Goal: Contribute content: Add original content to the website for others to see

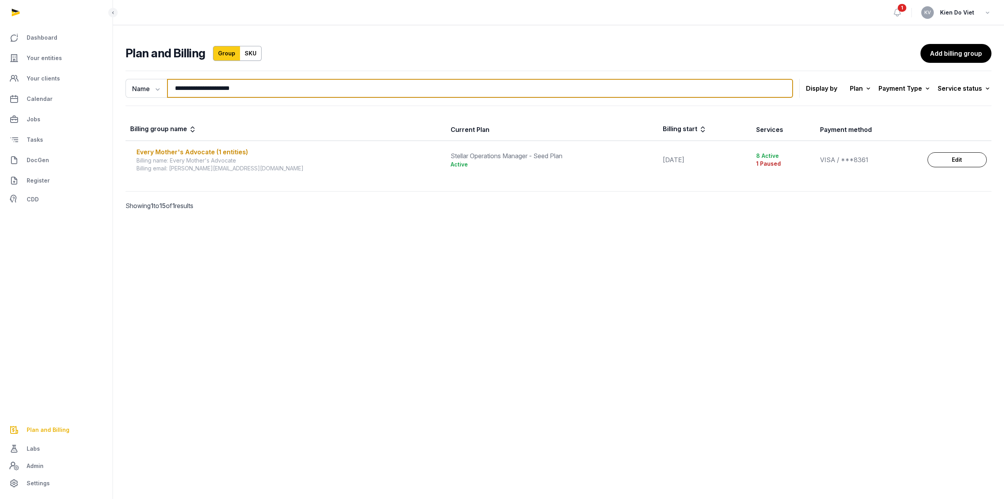
click at [232, 86] on input "**********" at bounding box center [480, 88] width 626 height 19
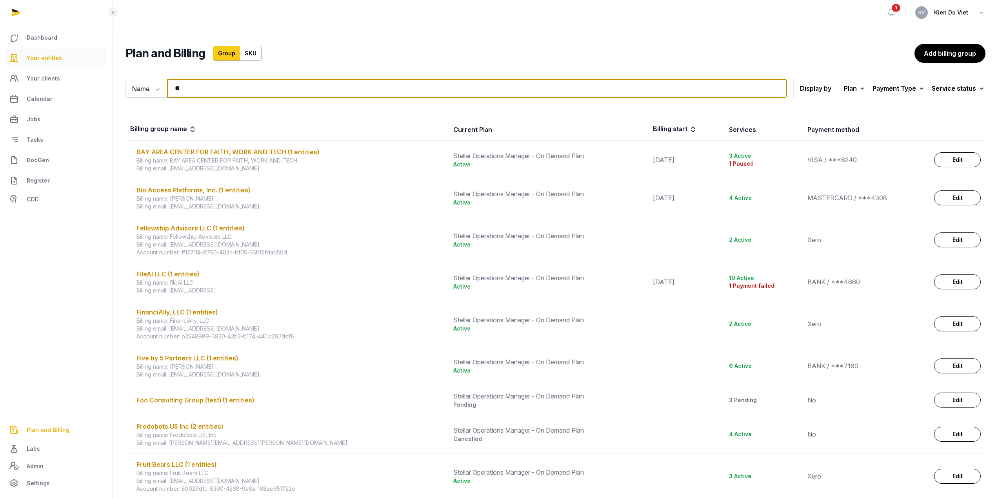
type input "**"
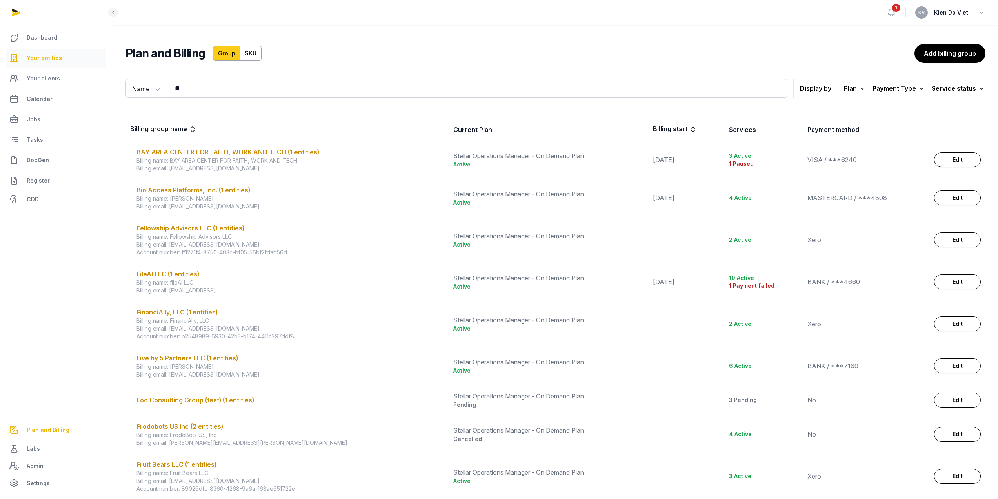
click at [52, 59] on span "Your entities" at bounding box center [44, 57] width 35 height 9
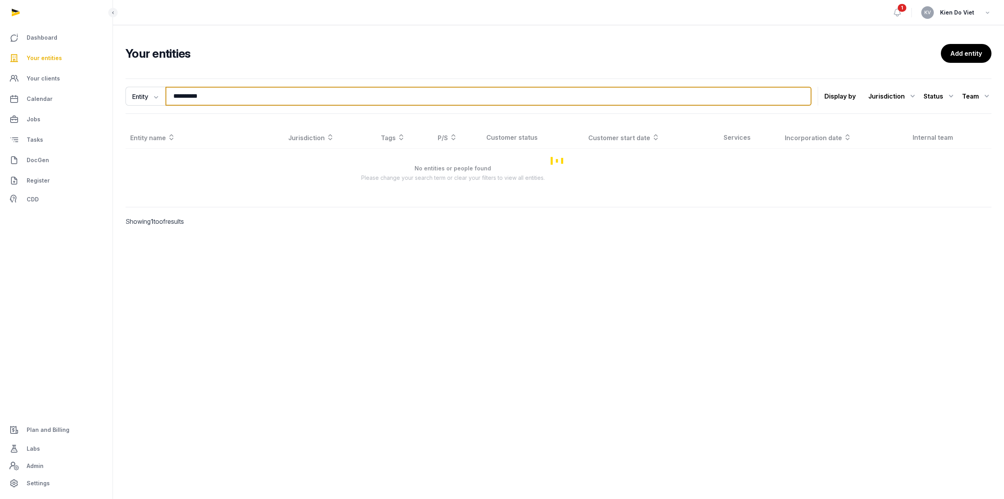
click at [240, 98] on input "**********" at bounding box center [489, 96] width 646 height 19
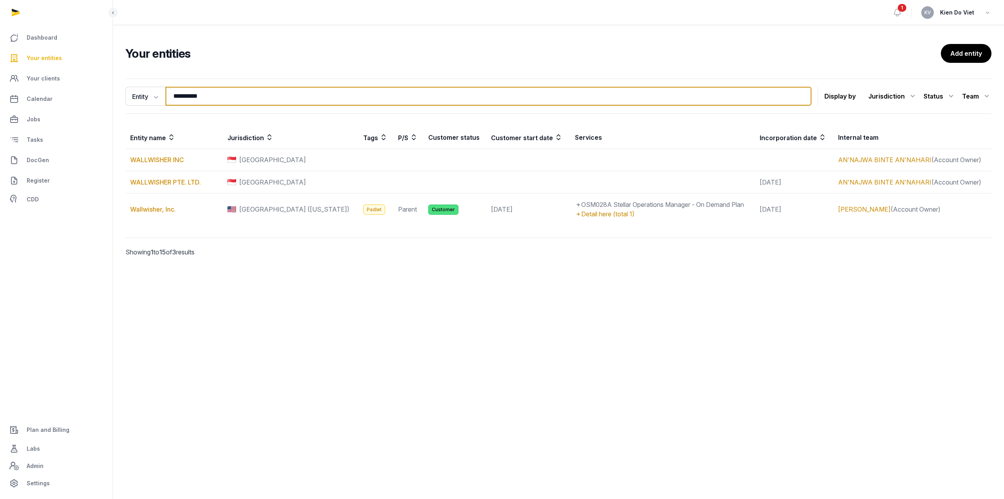
click at [240, 98] on input "**********" at bounding box center [489, 96] width 646 height 19
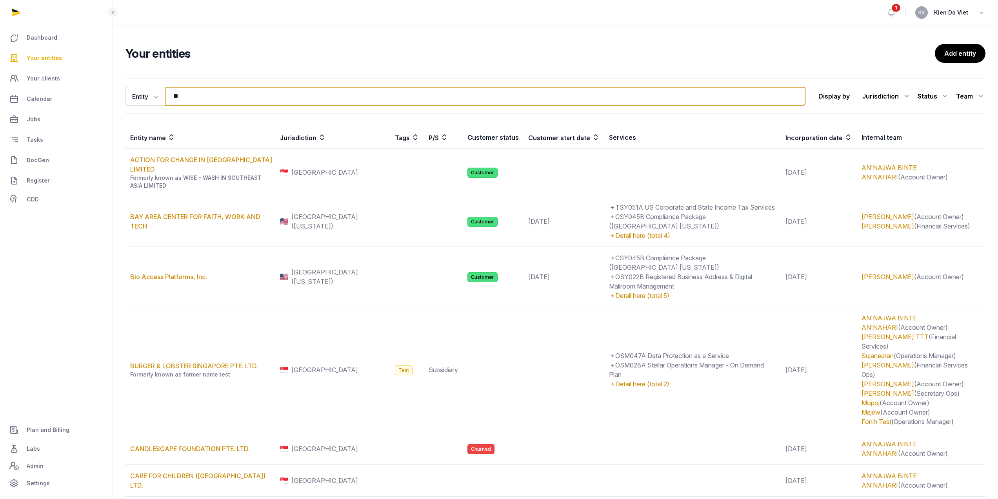
type input "**********"
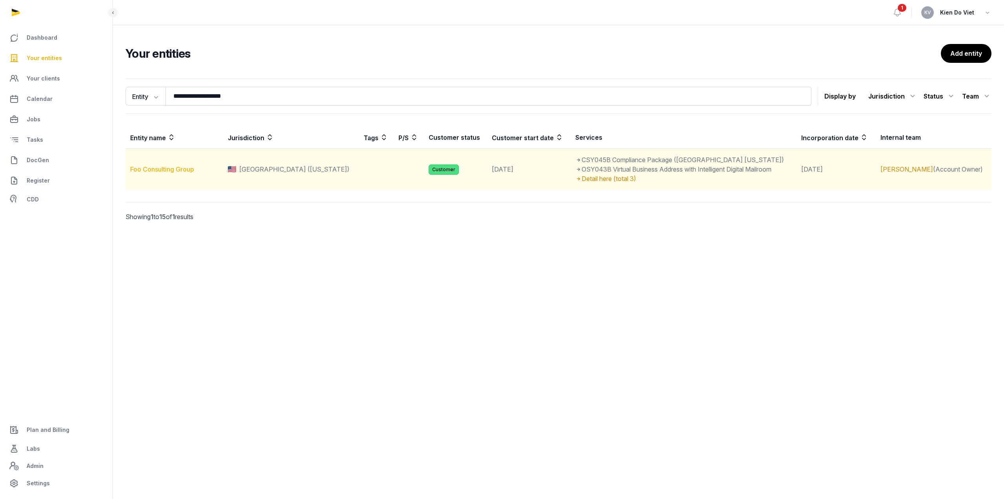
click at [174, 169] on link "Foo Consulting Group" at bounding box center [162, 169] width 64 height 8
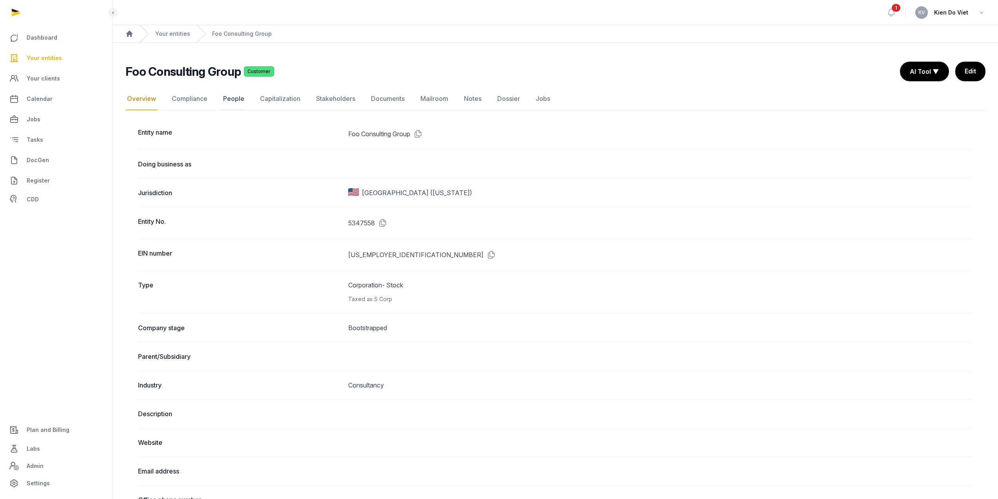
click at [231, 99] on link "People" at bounding box center [234, 98] width 24 height 23
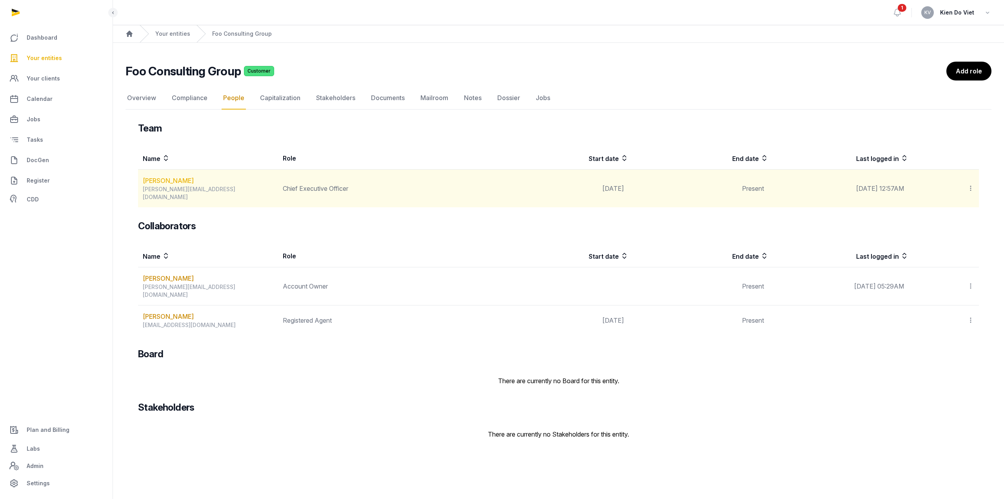
click at [165, 181] on link "[PERSON_NAME]" at bounding box center [168, 180] width 51 height 9
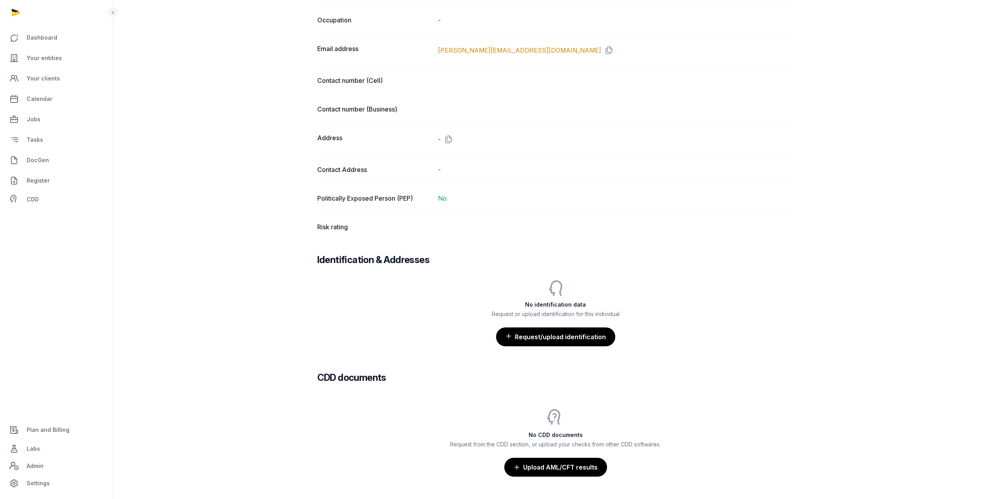
scroll to position [517, 0]
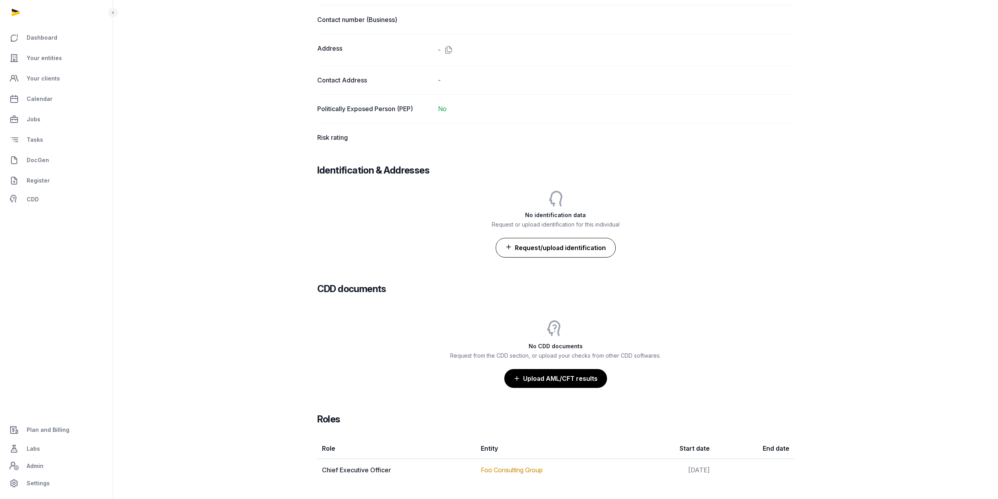
click at [563, 243] on button "Request/upload identification" at bounding box center [556, 248] width 120 height 20
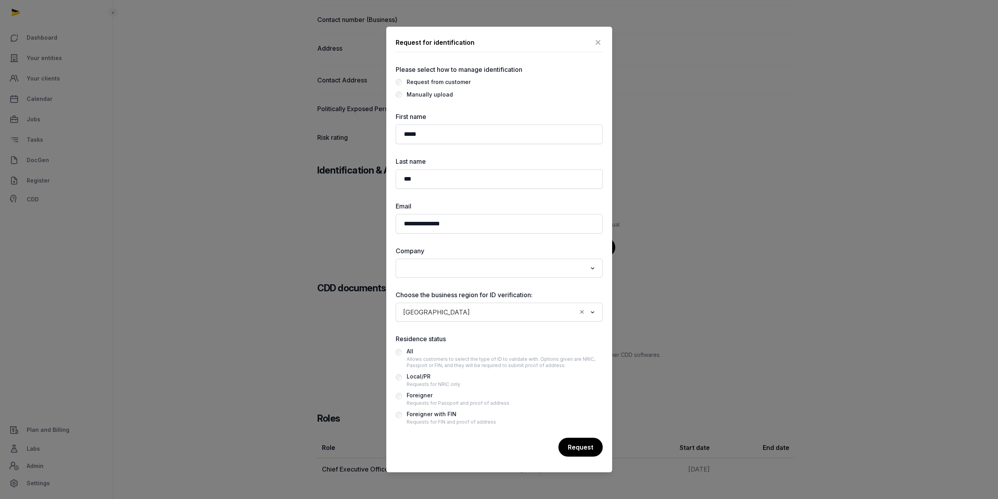
click at [428, 396] on div "Foreigner" at bounding box center [458, 394] width 103 height 9
click at [448, 360] on div "Allows customers to select the type of ID to validate with. Options given are N…" at bounding box center [505, 362] width 196 height 13
click at [422, 396] on div "Foreigner" at bounding box center [458, 394] width 103 height 9
click at [583, 448] on div "Request" at bounding box center [580, 447] width 45 height 20
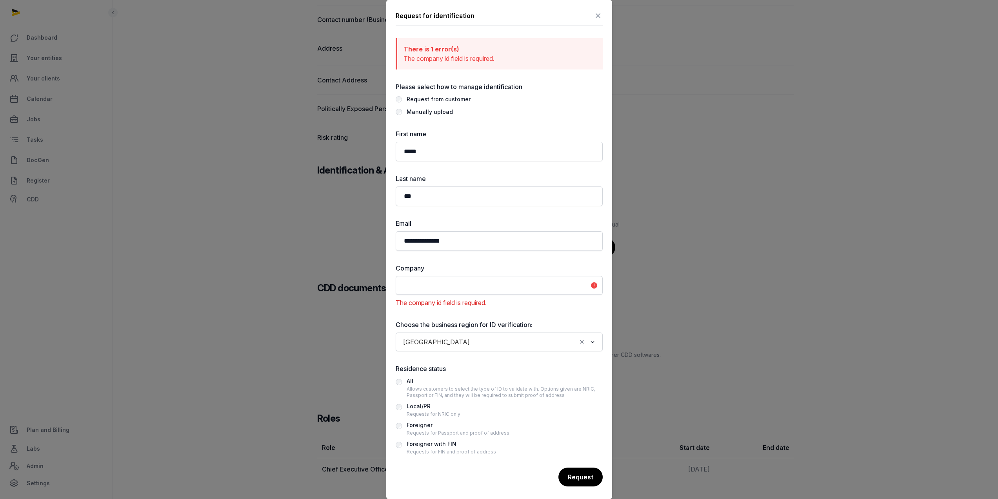
click at [519, 284] on input "Search for option" at bounding box center [494, 285] width 186 height 11
click at [500, 295] on ul "Foo Consulting Group" at bounding box center [499, 302] width 207 height 16
click at [495, 304] on li "Foo Consulting Group" at bounding box center [499, 302] width 206 height 11
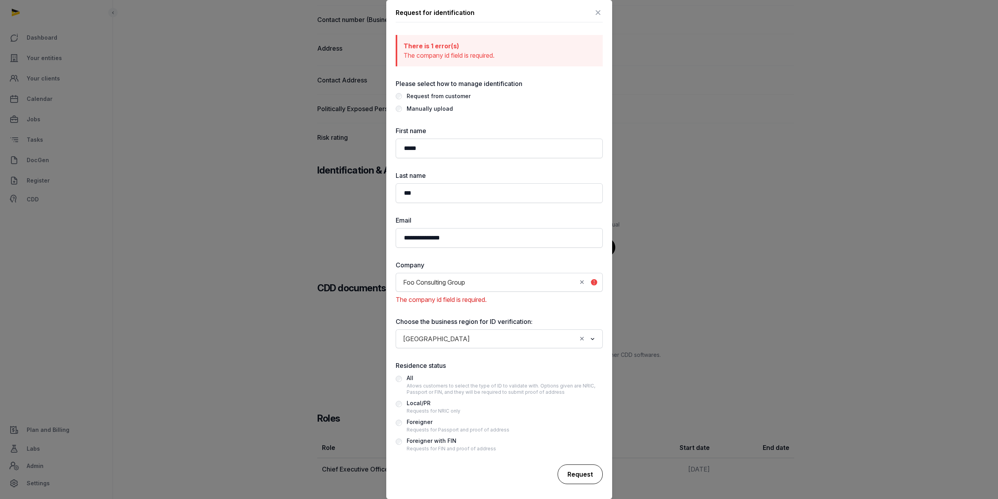
click at [571, 470] on div "Request" at bounding box center [580, 474] width 45 height 20
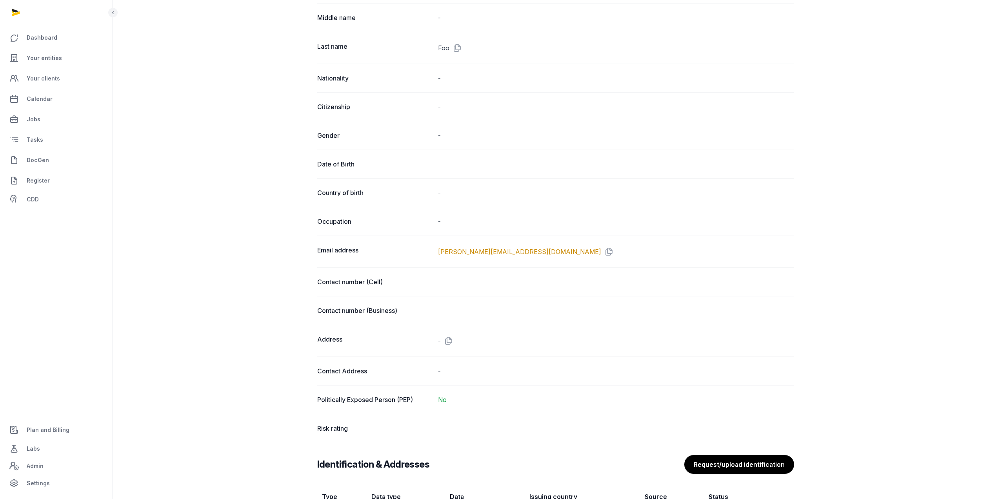
scroll to position [226, 0]
click at [59, 431] on span "Plan and Billing" at bounding box center [48, 429] width 43 height 9
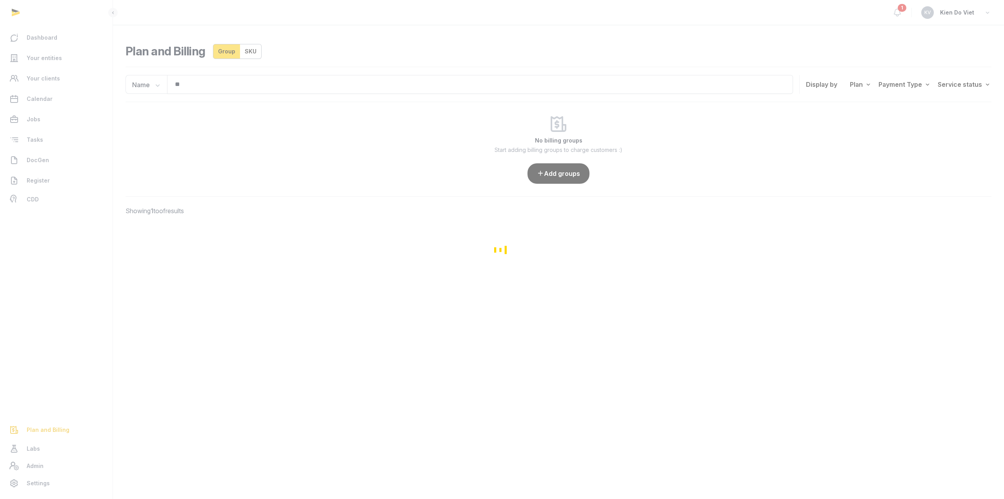
click at [193, 84] on div "Loading" at bounding box center [502, 249] width 1004 height 499
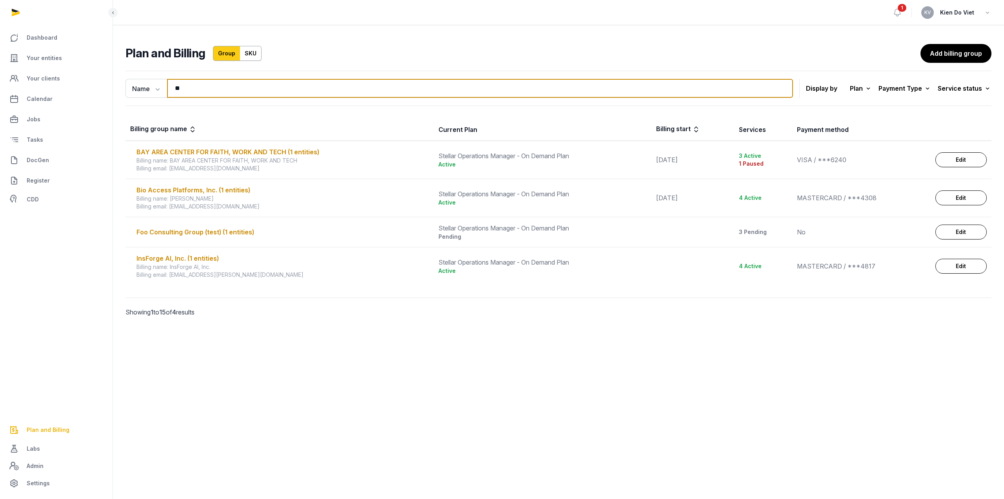
click at [192, 89] on input "**" at bounding box center [480, 88] width 626 height 19
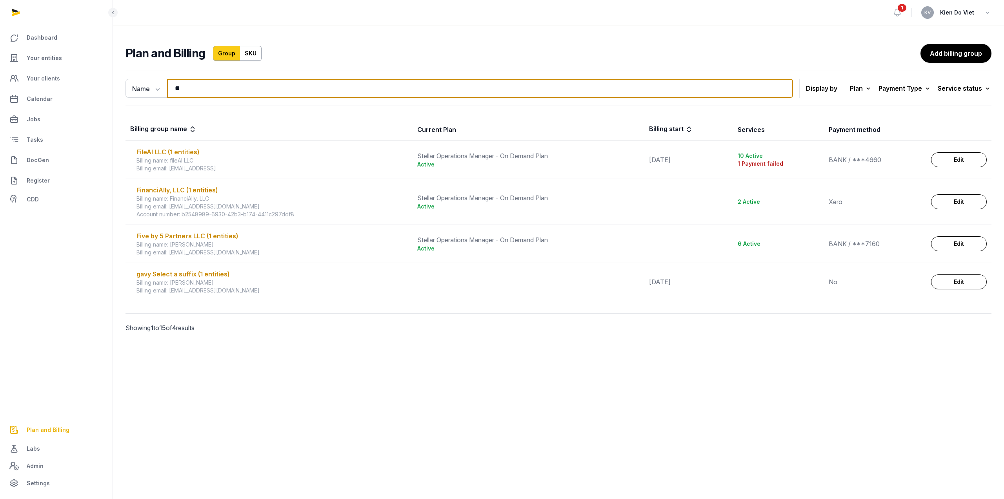
type input "******"
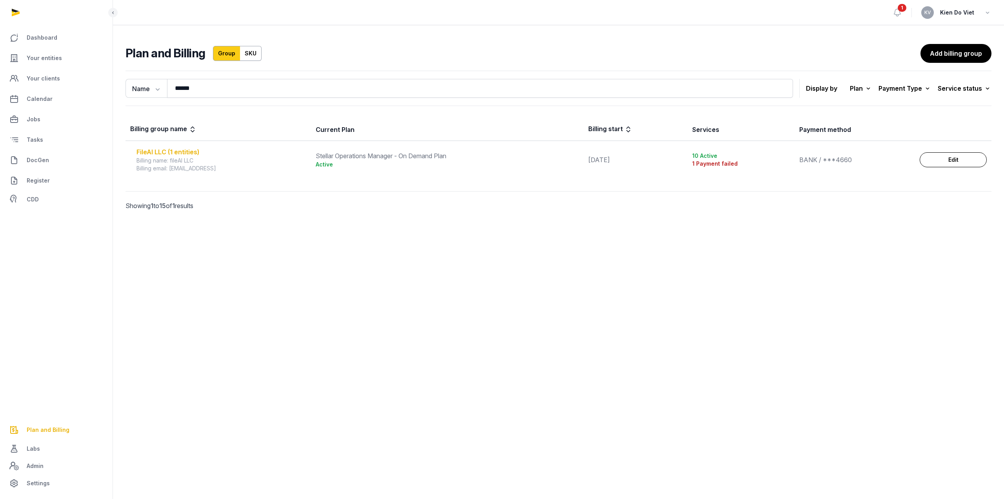
click at [166, 151] on div "FileAI LLC (1 entities)" at bounding box center [222, 151] width 170 height 9
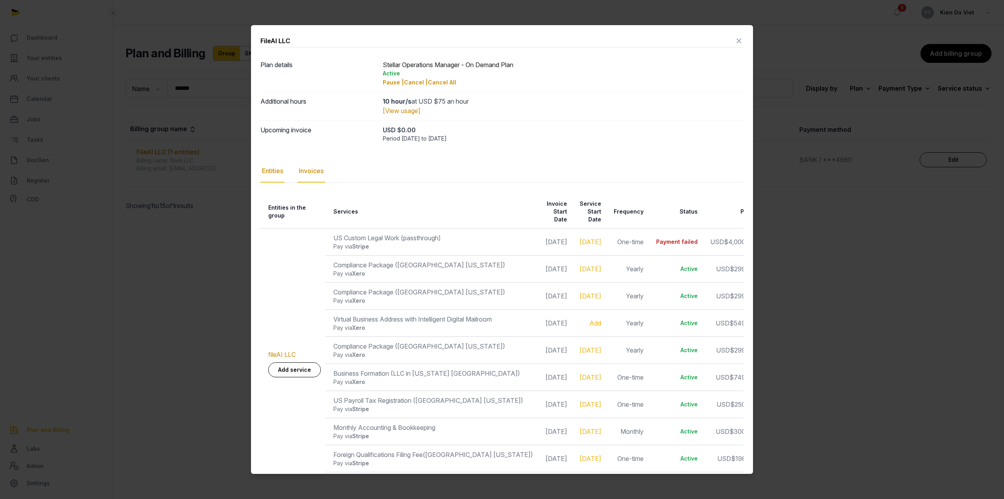
click at [314, 173] on div "Invoices" at bounding box center [311, 171] width 28 height 23
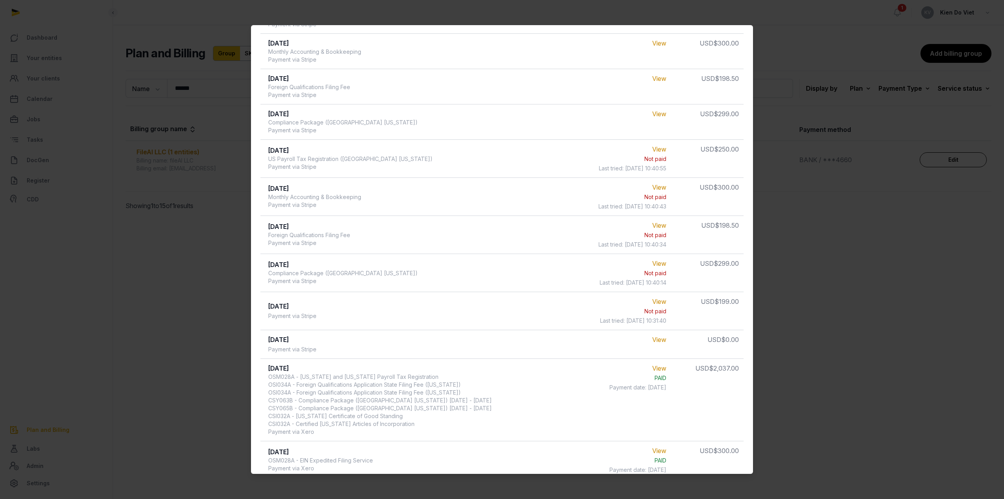
scroll to position [432, 0]
click at [657, 144] on link "View" at bounding box center [659, 145] width 14 height 8
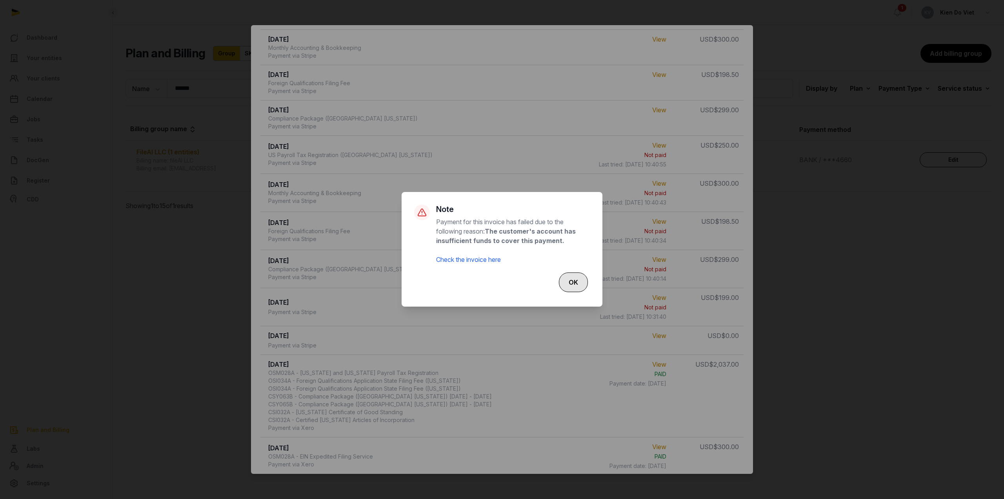
click at [572, 281] on button "OK" at bounding box center [573, 282] width 29 height 20
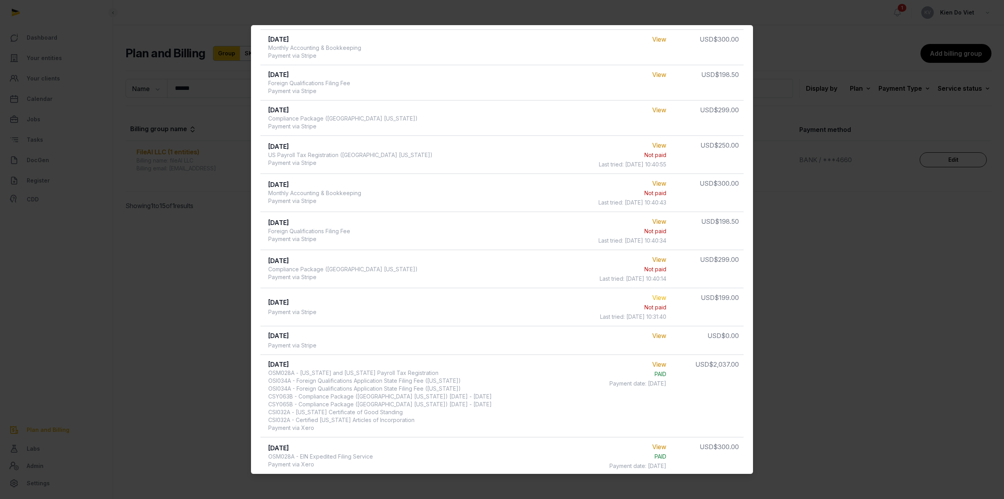
click at [659, 295] on link "View" at bounding box center [659, 297] width 14 height 8
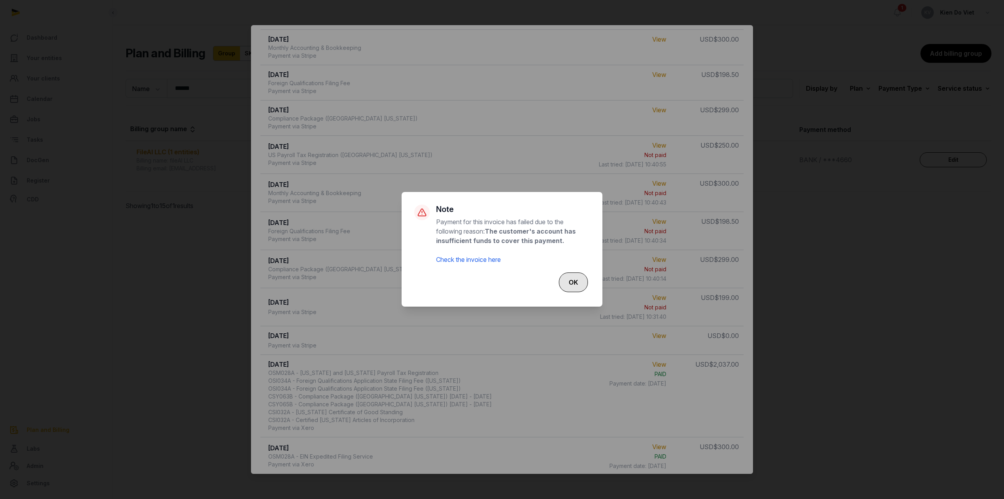
click at [572, 282] on button "OK" at bounding box center [573, 282] width 29 height 20
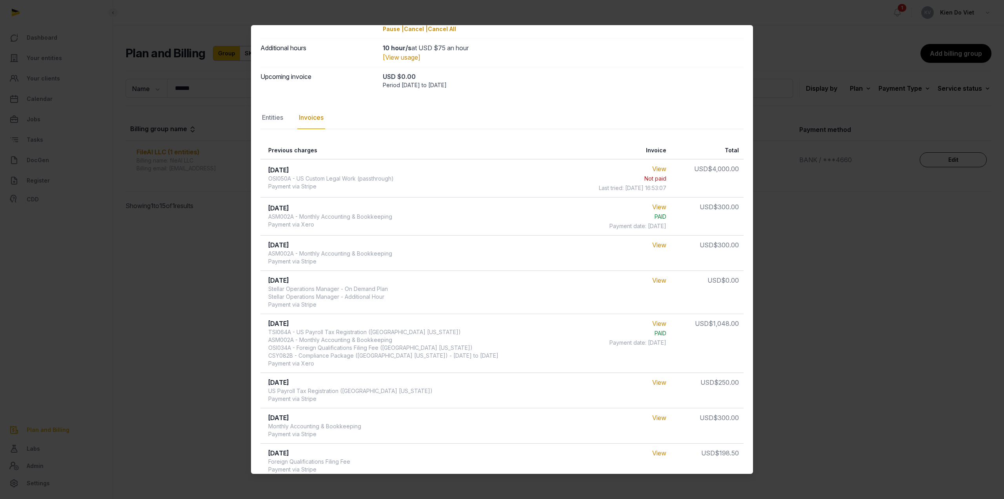
scroll to position [0, 0]
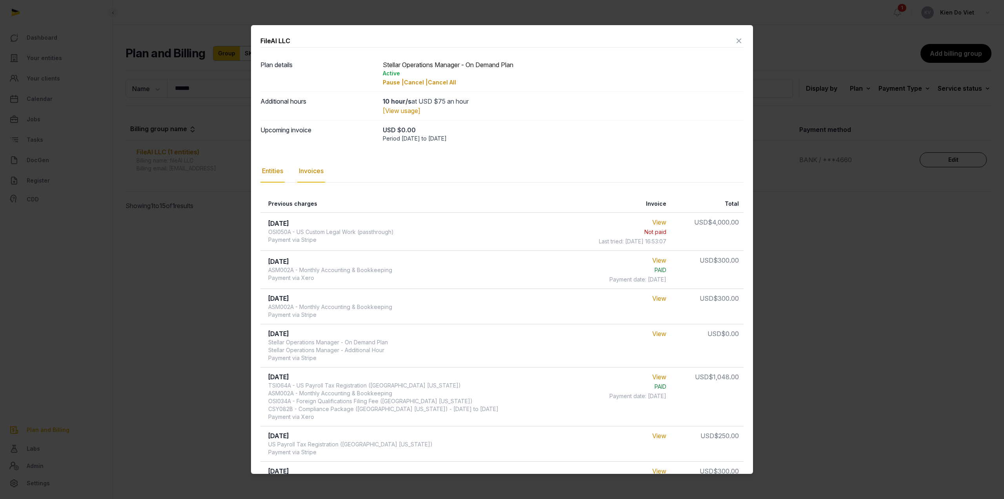
click at [270, 173] on div "Entities" at bounding box center [273, 171] width 24 height 23
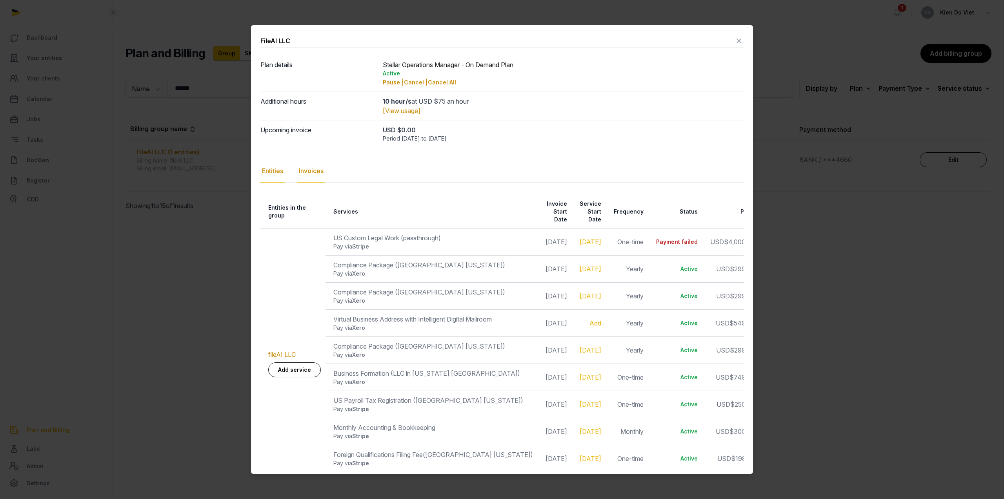
click at [308, 173] on div "Invoices" at bounding box center [311, 171] width 28 height 23
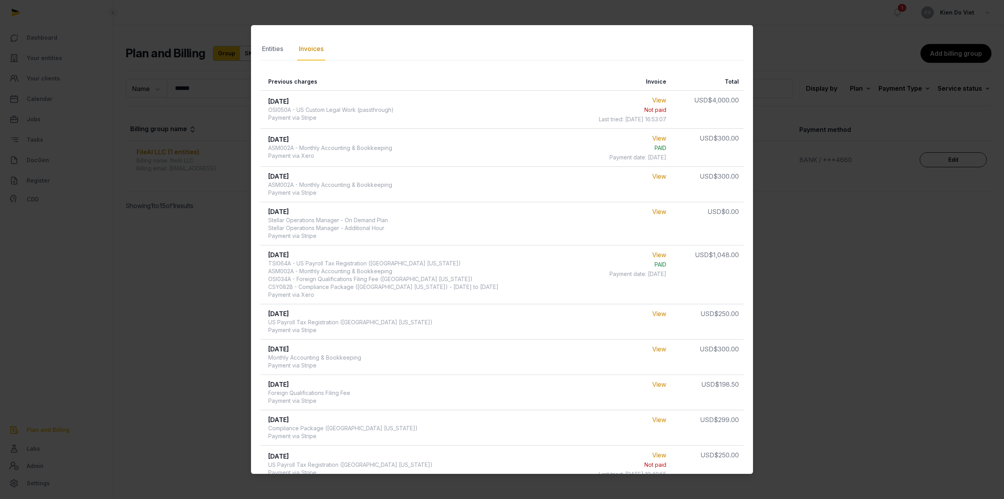
scroll to position [118, 0]
click at [830, 208] on div at bounding box center [502, 249] width 1004 height 499
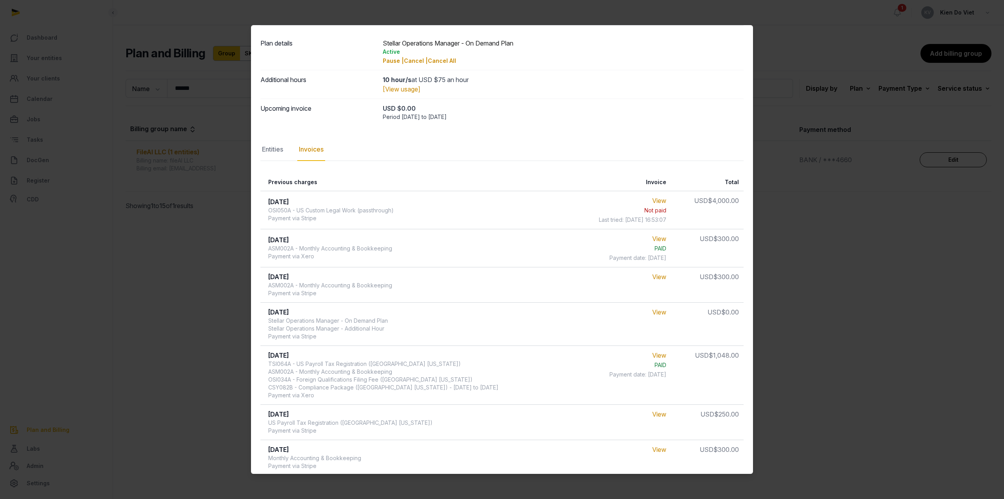
scroll to position [0, 0]
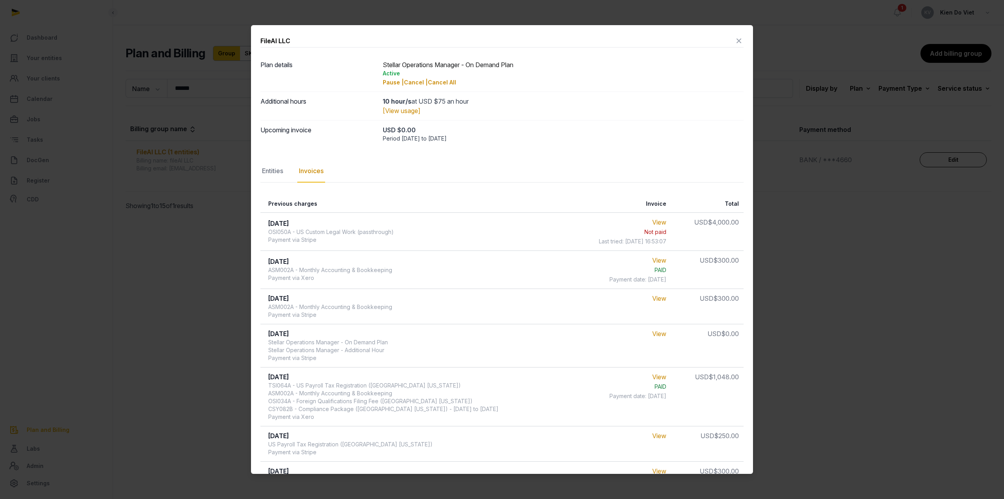
click at [734, 43] on icon at bounding box center [738, 41] width 9 height 13
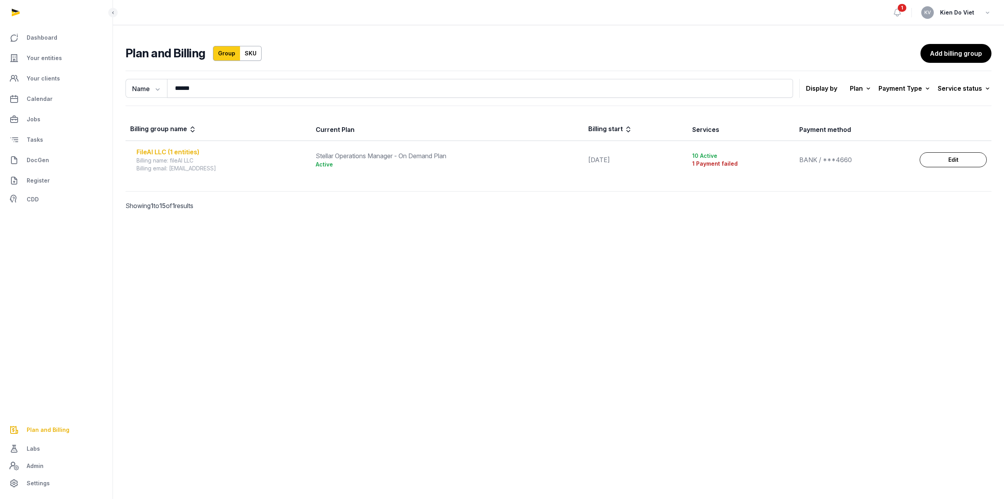
click at [168, 155] on div "FileAI LLC (1 entities)" at bounding box center [222, 151] width 170 height 9
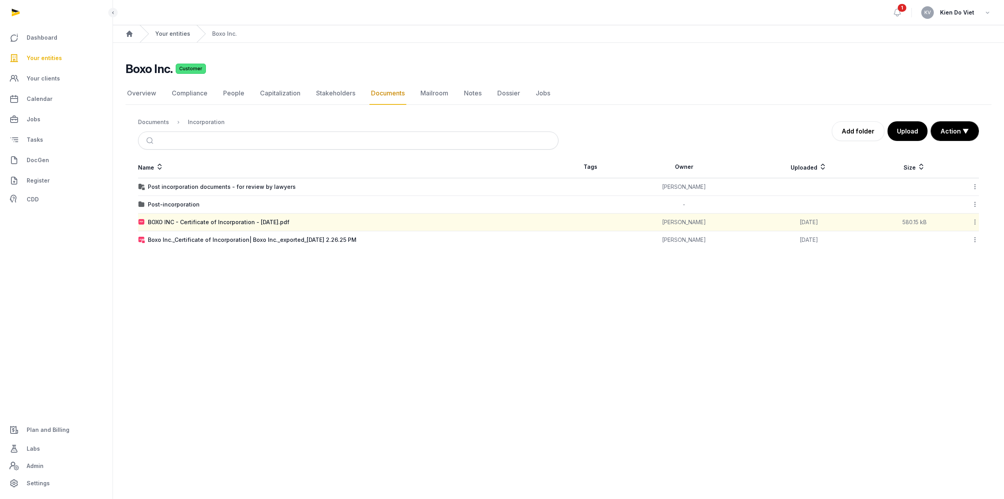
click at [170, 34] on link "Your entities" at bounding box center [172, 34] width 35 height 8
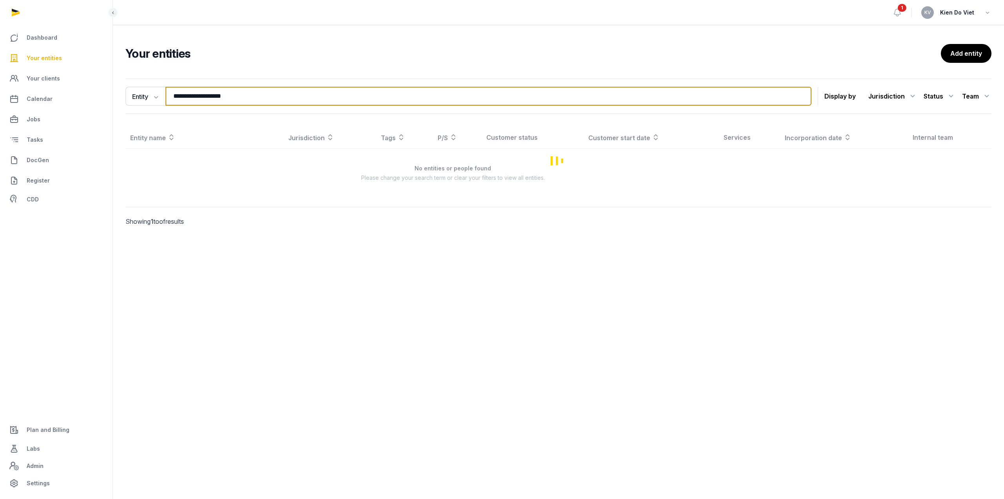
click at [224, 96] on input "**********" at bounding box center [489, 96] width 646 height 19
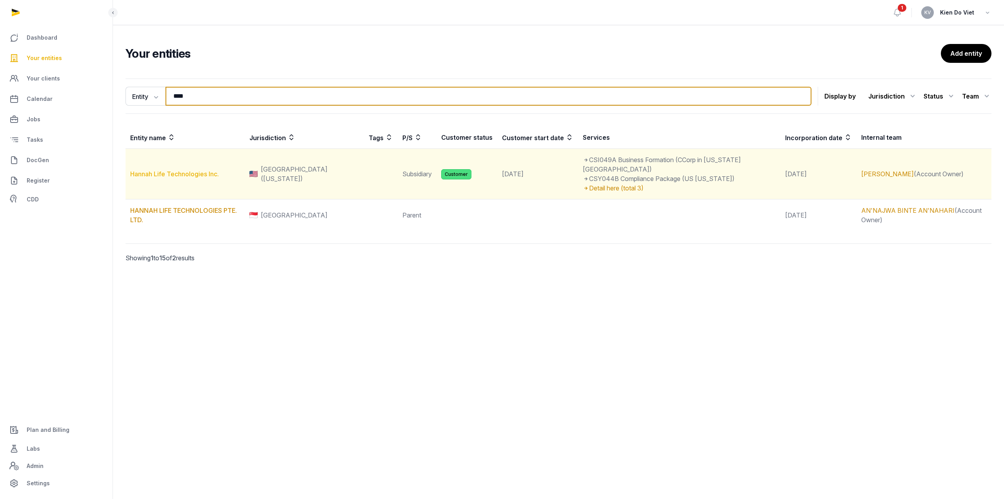
type input "****"
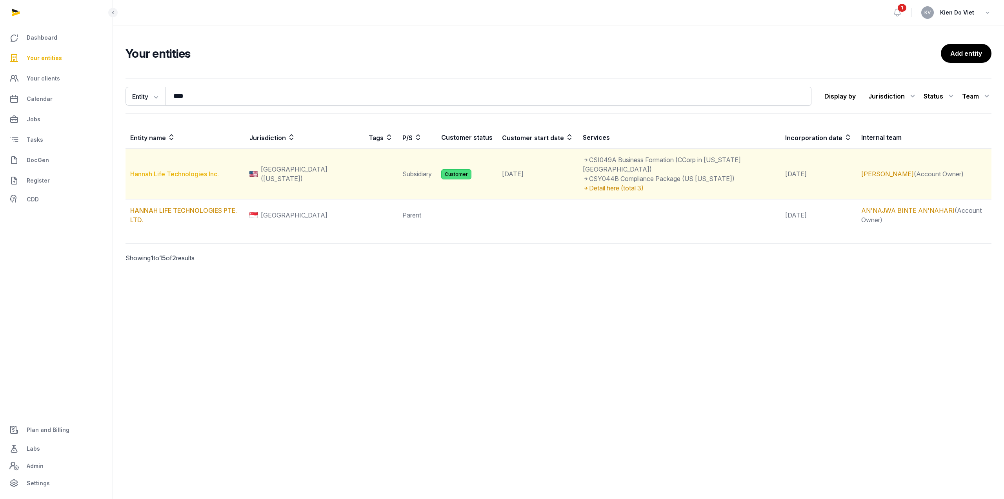
click at [180, 171] on link "Hannah Life Technologies Inc." at bounding box center [174, 174] width 89 height 8
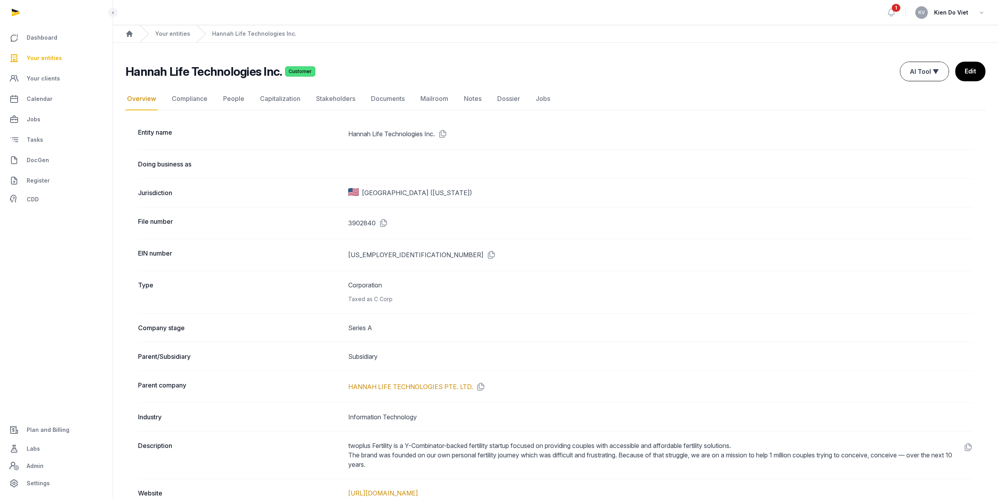
click at [918, 74] on button "AI Tool ▼" at bounding box center [925, 71] width 48 height 19
click at [882, 112] on div "Upload Subscription of Shares" at bounding box center [904, 120] width 102 height 16
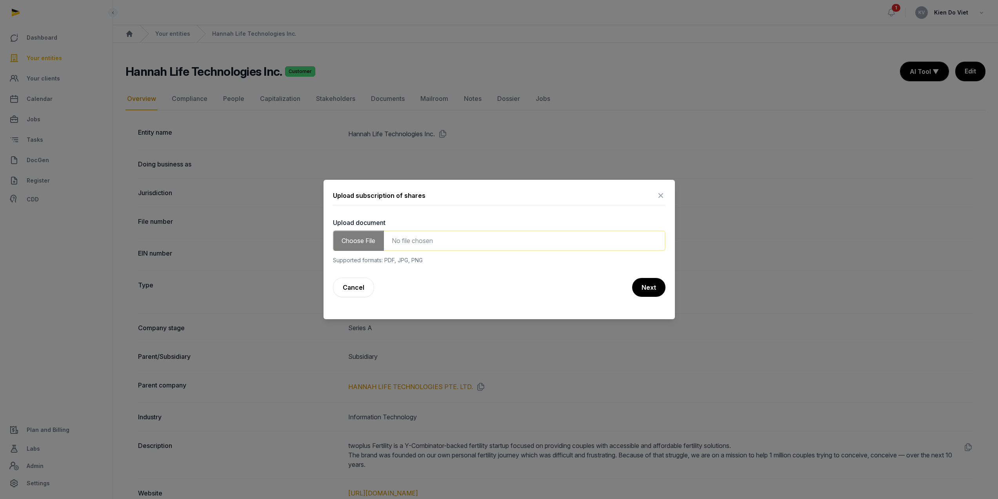
click at [407, 236] on input "file" at bounding box center [499, 240] width 333 height 20
type input "**********"
click at [647, 290] on button "Next" at bounding box center [649, 287] width 34 height 20
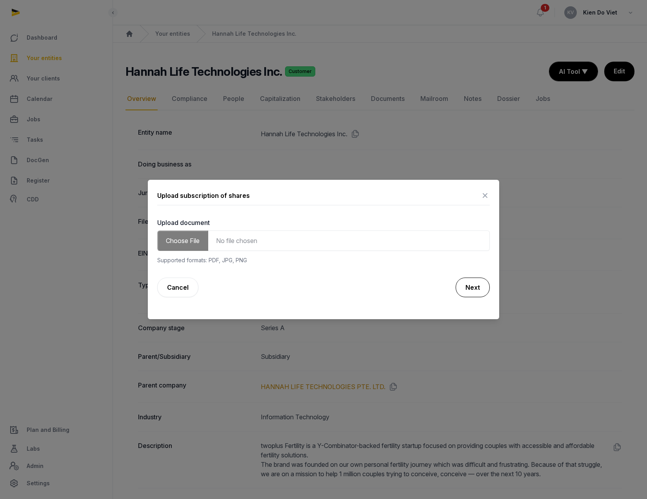
click at [474, 293] on button "Next" at bounding box center [473, 287] width 34 height 20
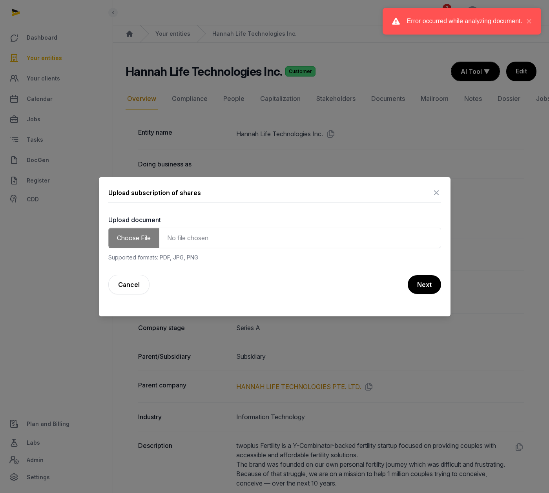
click at [437, 192] on icon at bounding box center [436, 192] width 9 height 13
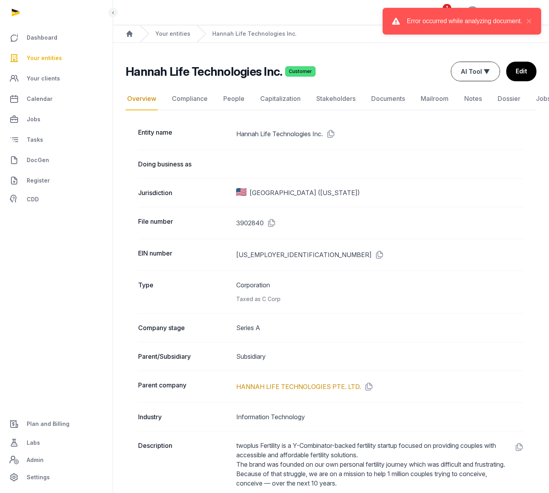
click at [477, 71] on button "AI Tool ▼" at bounding box center [475, 71] width 48 height 19
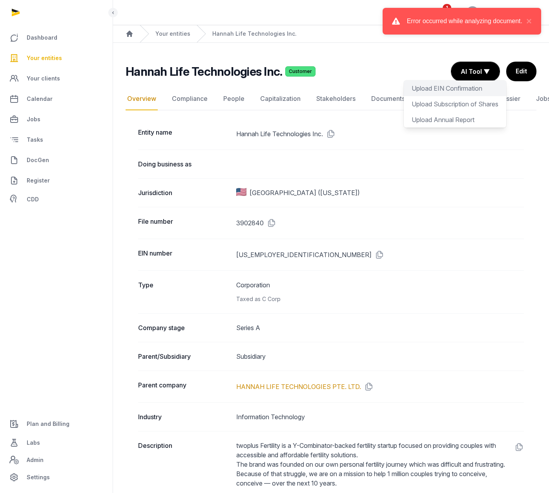
click at [439, 96] on div "Upload EIN Confirmation" at bounding box center [455, 104] width 102 height 16
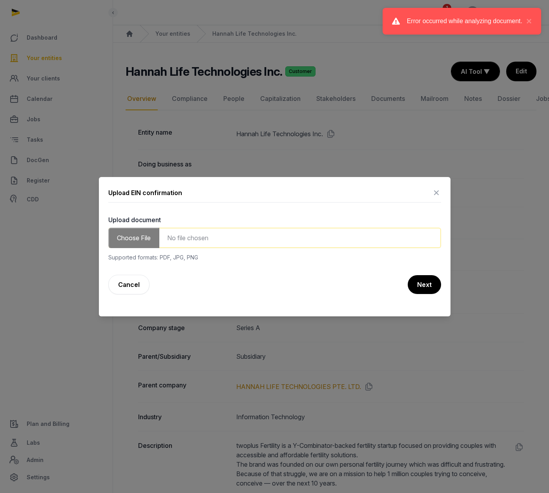
click at [179, 240] on input "file" at bounding box center [274, 238] width 333 height 20
type input "**********"
click at [424, 289] on button "Next" at bounding box center [424, 285] width 34 height 20
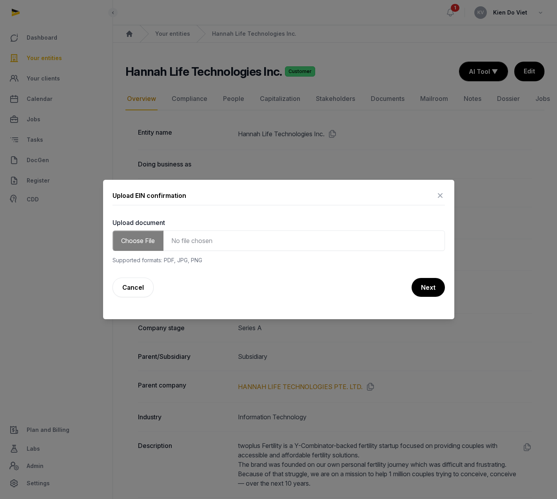
click at [441, 195] on icon at bounding box center [440, 195] width 9 height 13
